Goal: Find specific page/section: Find specific page/section

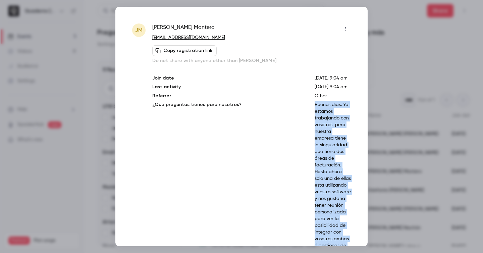
scroll to position [216, 0]
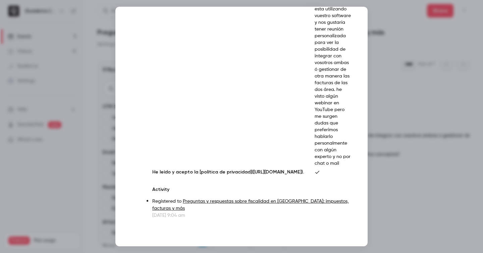
click at [96, 68] on div at bounding box center [241, 126] width 483 height 253
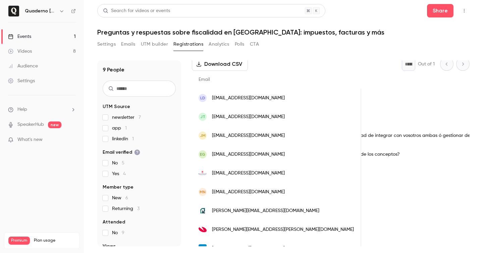
click at [46, 34] on link "Events 1" at bounding box center [42, 36] width 84 height 15
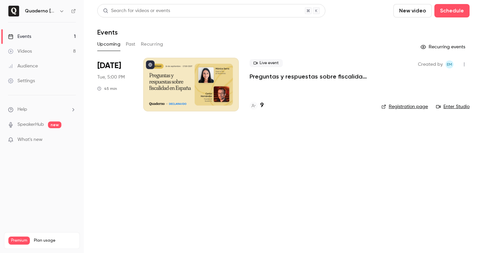
click at [270, 102] on div "9" at bounding box center [310, 105] width 121 height 9
click at [261, 105] on h4 "9" at bounding box center [261, 105] width 3 height 9
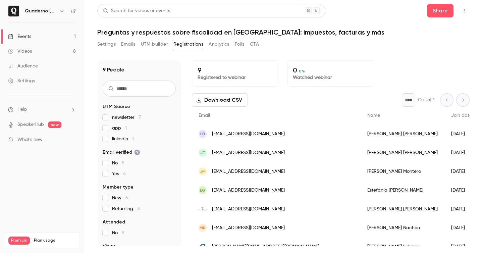
scroll to position [47, 0]
